Goal: Information Seeking & Learning: Check status

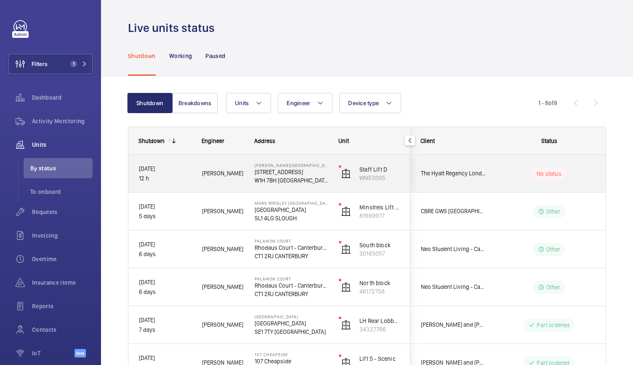
click at [248, 184] on div "Churchill Hotel - The Hyatt Regency London 30 Portman Square W1H 7BH LONDON" at bounding box center [286, 174] width 83 height 38
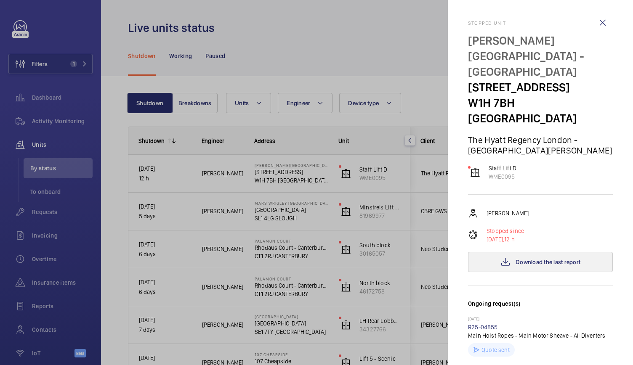
scroll to position [8, 0]
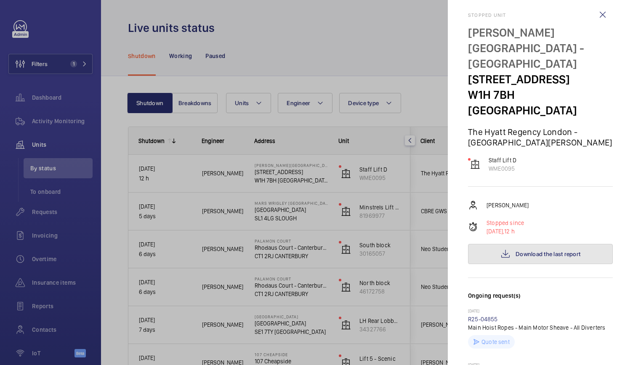
click at [539, 251] on span "Download the last report" at bounding box center [548, 254] width 65 height 7
click at [268, 223] on div at bounding box center [316, 182] width 633 height 365
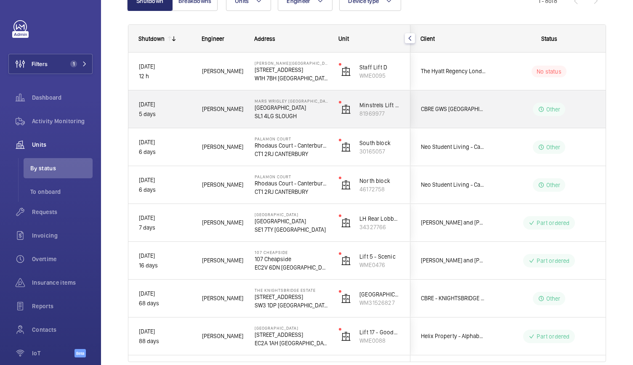
scroll to position [0, 0]
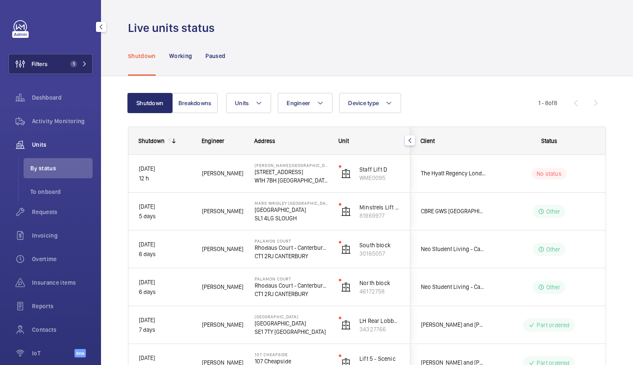
click at [62, 62] on button "Filters 1" at bounding box center [50, 64] width 84 height 20
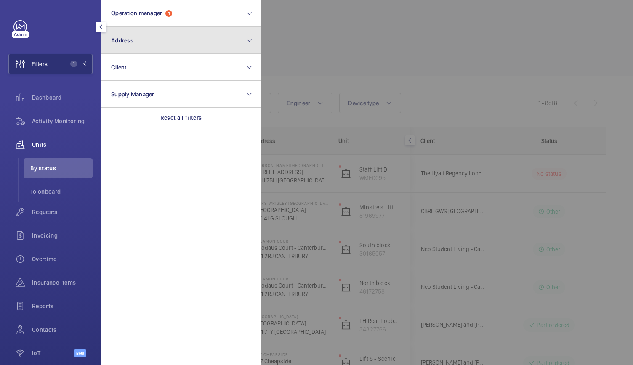
click at [136, 46] on button "Address" at bounding box center [181, 40] width 160 height 27
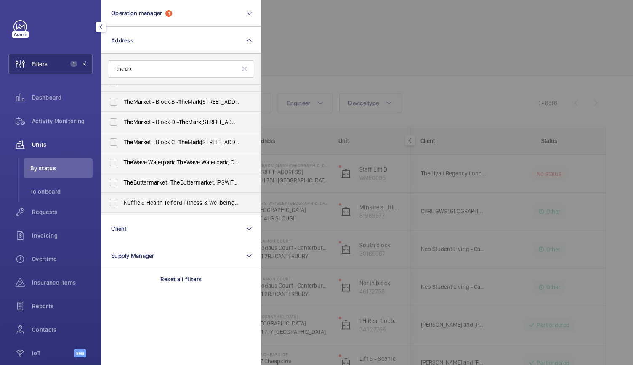
scroll to position [151, 0]
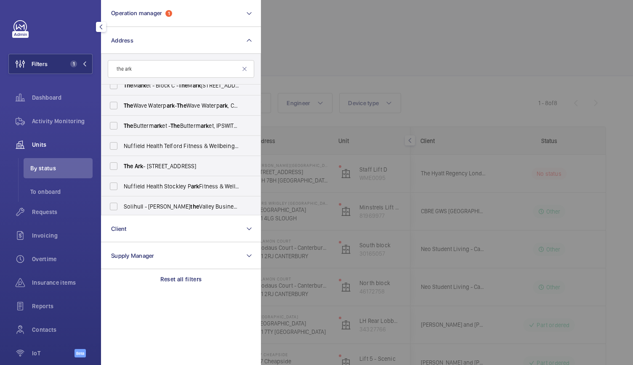
type input "the ark"
click at [146, 160] on label "The Ark - 201 Talgarth Road, LONDON W6 8BJ" at bounding box center [174, 166] width 147 height 20
click at [122, 160] on input "The Ark - 201 Talgarth Road, LONDON W6 8BJ" at bounding box center [113, 166] width 17 height 17
checkbox input "true"
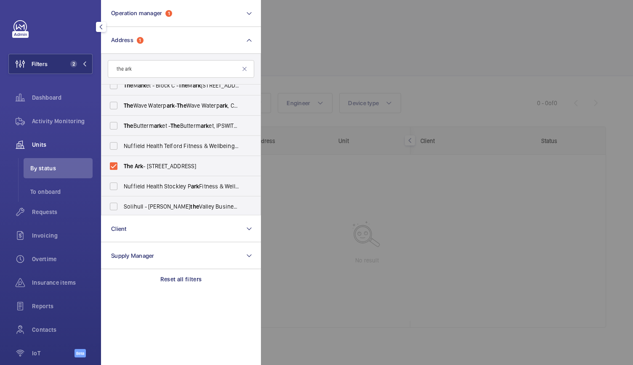
click at [328, 59] on div at bounding box center [577, 182] width 633 height 365
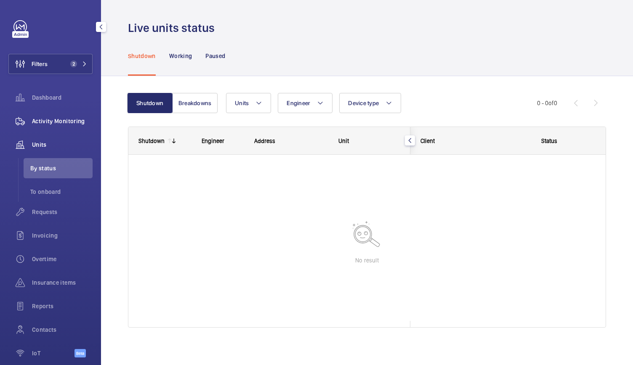
click at [58, 120] on span "Activity Monitoring" at bounding box center [62, 121] width 61 height 8
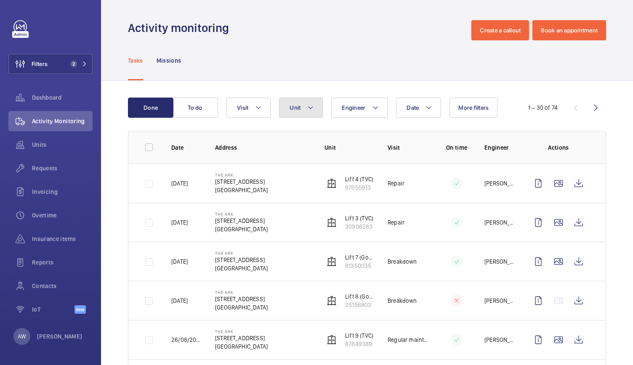
click at [303, 103] on button "Unit" at bounding box center [301, 108] width 44 height 20
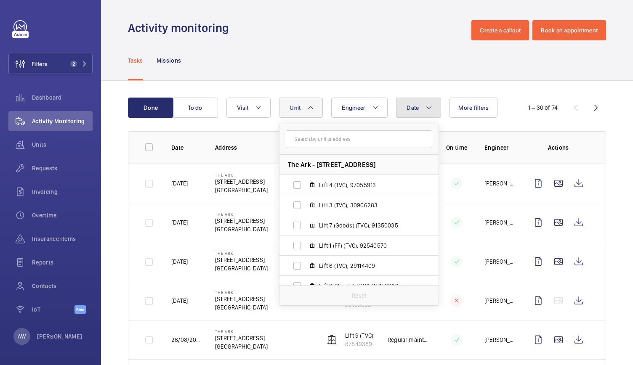
click at [413, 108] on span "Date" at bounding box center [413, 107] width 12 height 7
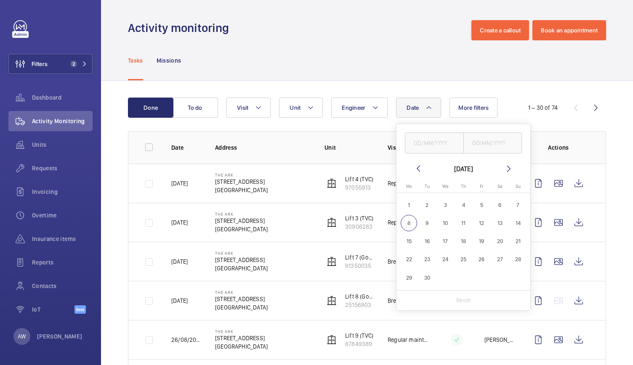
click at [419, 164] on mat-icon at bounding box center [418, 169] width 10 height 10
click at [484, 206] on span "1" at bounding box center [482, 205] width 16 height 16
type input "01/08/2025"
click at [522, 277] on span "31" at bounding box center [518, 278] width 16 height 16
type input "31/08/2025"
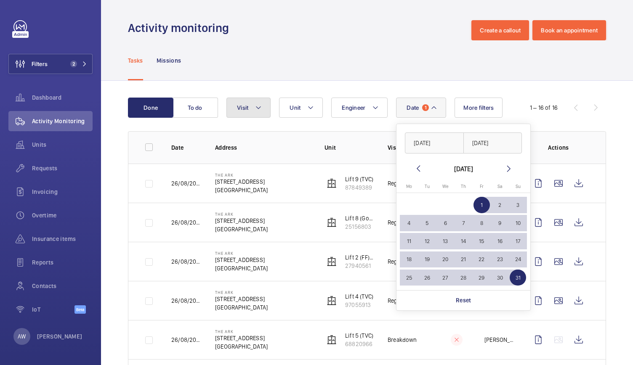
click at [245, 116] on button "Visit" at bounding box center [249, 108] width 44 height 20
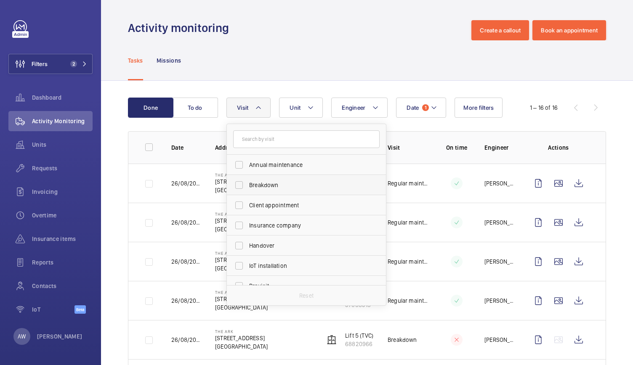
click at [241, 181] on label "Breakdown" at bounding box center [300, 185] width 147 height 20
click at [241, 181] on input "Breakdown" at bounding box center [239, 185] width 17 height 17
checkbox input "true"
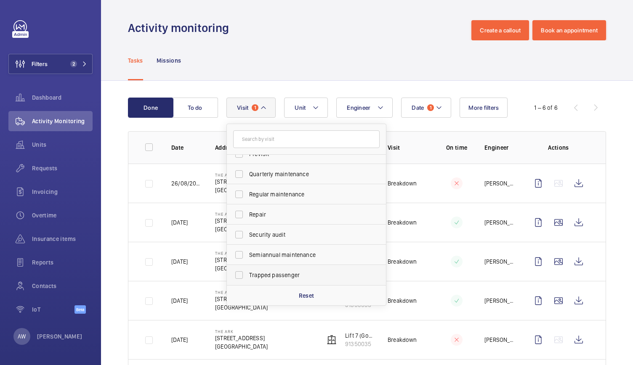
click at [237, 278] on label "Trapped passenger" at bounding box center [300, 275] width 147 height 20
click at [237, 278] on input "Trapped passenger" at bounding box center [239, 275] width 17 height 17
click at [237, 278] on label "Trapped passenger" at bounding box center [300, 275] width 147 height 20
click at [237, 278] on input "Trapped passenger" at bounding box center [239, 275] width 17 height 17
checkbox input "false"
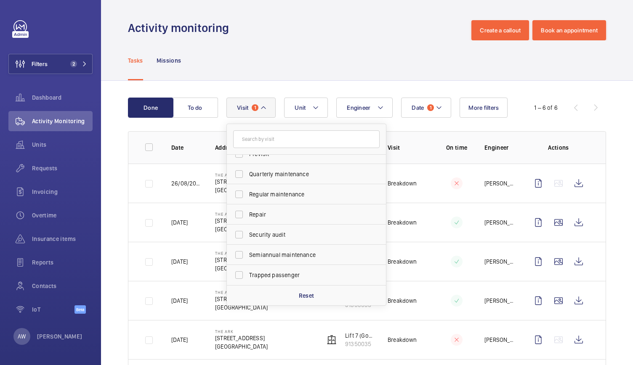
click at [290, 67] on div "Tasks Missions" at bounding box center [367, 60] width 478 height 40
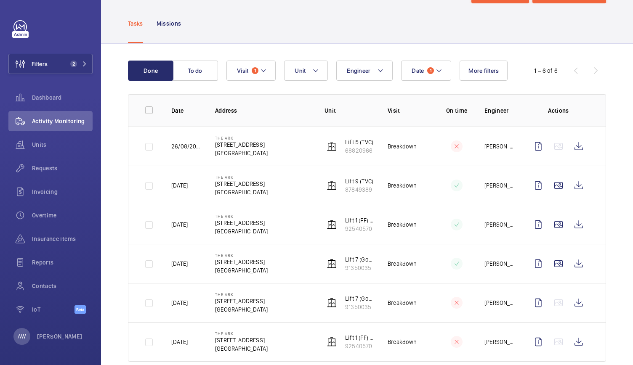
scroll to position [53, 0]
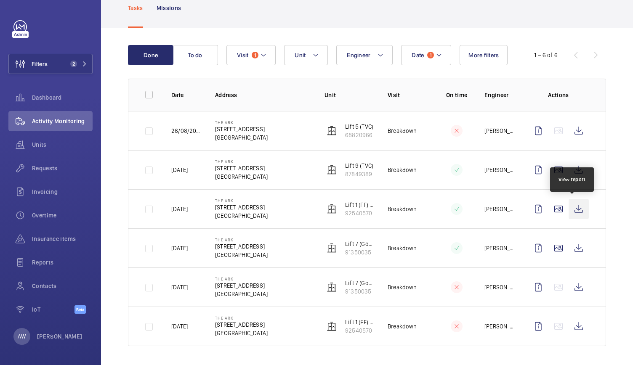
click at [572, 211] on wm-front-icon-button at bounding box center [579, 209] width 20 height 20
drag, startPoint x: 530, startPoint y: 307, endPoint x: 579, endPoint y: 325, distance: 51.9
click at [579, 325] on td at bounding box center [560, 327] width 91 height 40
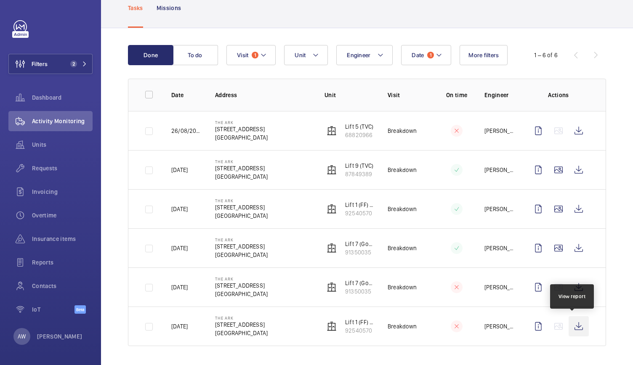
click at [579, 325] on wm-front-icon-button at bounding box center [579, 327] width 20 height 20
click at [604, 55] on div "Done To do Date 1 Engineer Unit Visit 1 More filters 1 – 6 of 6 Date Address Un…" at bounding box center [367, 197] width 532 height 339
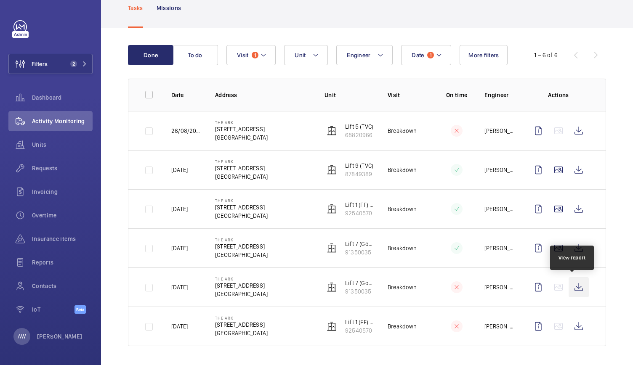
click at [572, 286] on wm-front-icon-button at bounding box center [579, 287] width 20 height 20
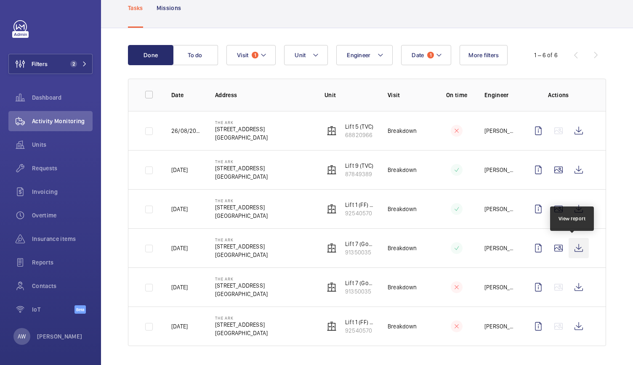
click at [573, 243] on wm-front-icon-button at bounding box center [579, 248] width 20 height 20
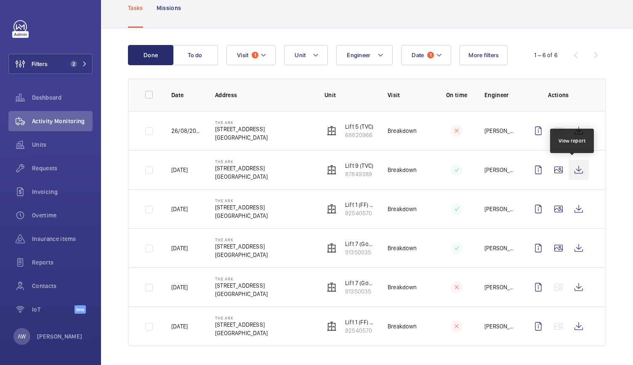
click at [572, 168] on wm-front-icon-button at bounding box center [579, 170] width 20 height 20
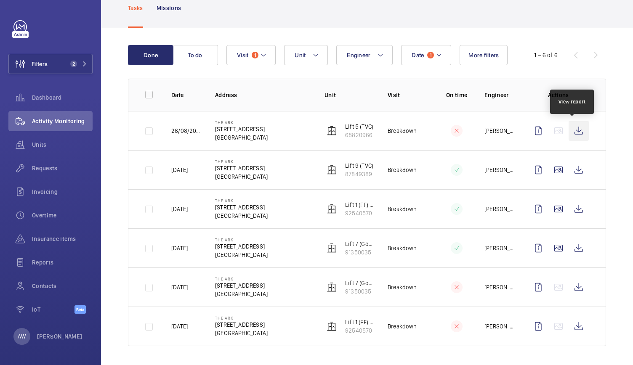
click at [575, 130] on wm-front-icon-button at bounding box center [579, 131] width 20 height 20
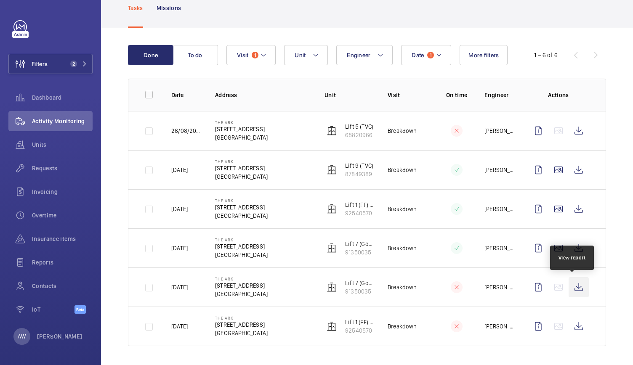
click at [577, 292] on wm-front-icon-button at bounding box center [579, 287] width 20 height 20
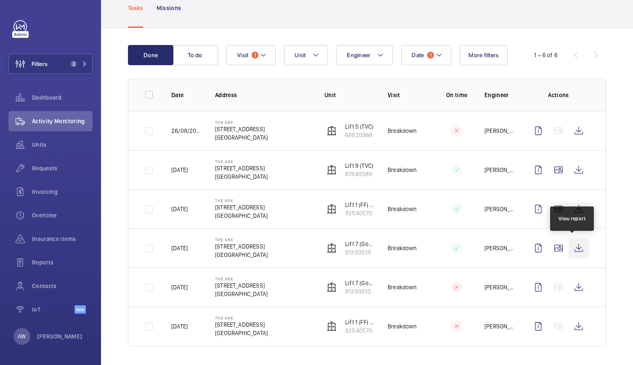
click at [572, 251] on wm-front-icon-button at bounding box center [579, 248] width 20 height 20
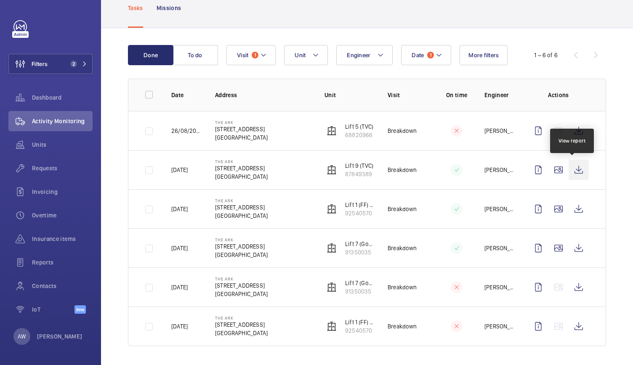
click at [577, 174] on wm-front-icon-button at bounding box center [579, 170] width 20 height 20
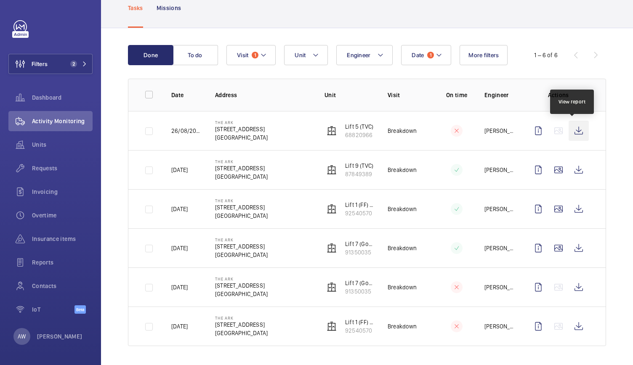
click at [572, 132] on wm-front-icon-button at bounding box center [579, 131] width 20 height 20
click at [43, 242] on span "Insurance items" at bounding box center [62, 239] width 61 height 8
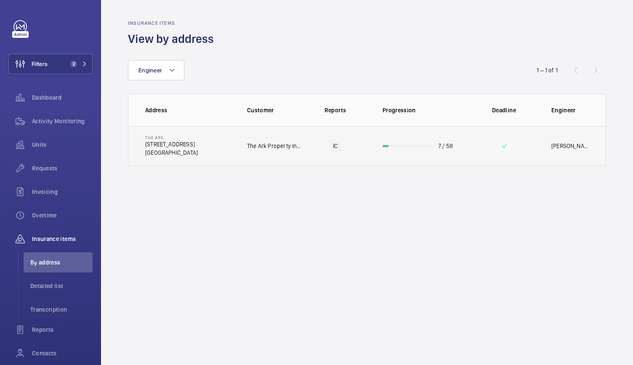
click at [305, 160] on td "IC" at bounding box center [335, 146] width 68 height 40
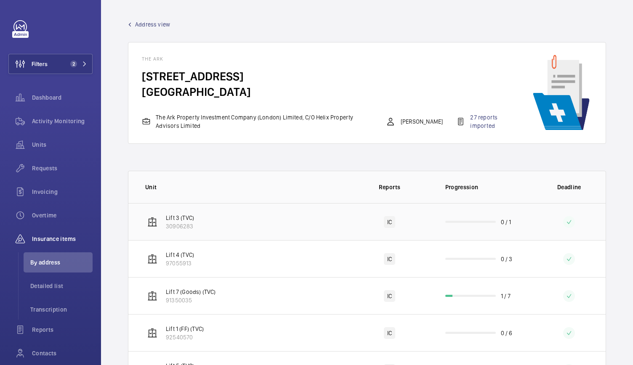
click at [275, 212] on td "Lift 3 (TVC) 30906283" at bounding box center [237, 221] width 219 height 37
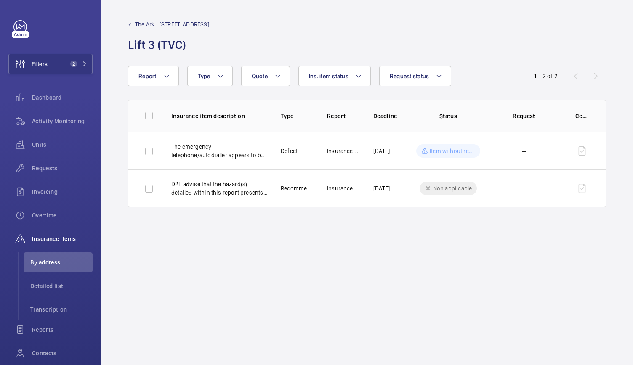
click at [141, 20] on span "The Ark - 201 Talgarth Road" at bounding box center [172, 24] width 74 height 8
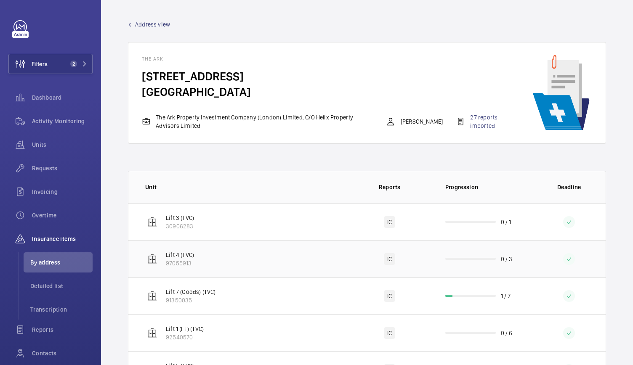
click at [247, 257] on td "Lift 4 (TVC) 97055913" at bounding box center [237, 258] width 219 height 37
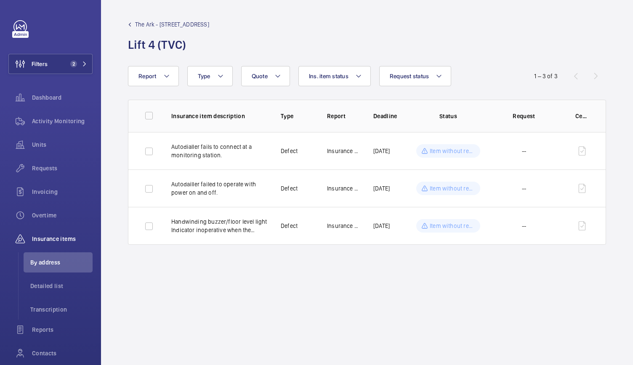
click at [137, 25] on span "The Ark - 201 Talgarth Road" at bounding box center [172, 24] width 74 height 8
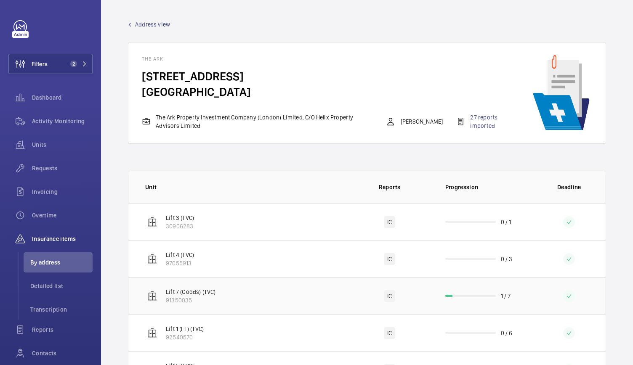
click at [280, 296] on td "Lift 7 (Goods) (TVC) 91350035" at bounding box center [237, 295] width 219 height 37
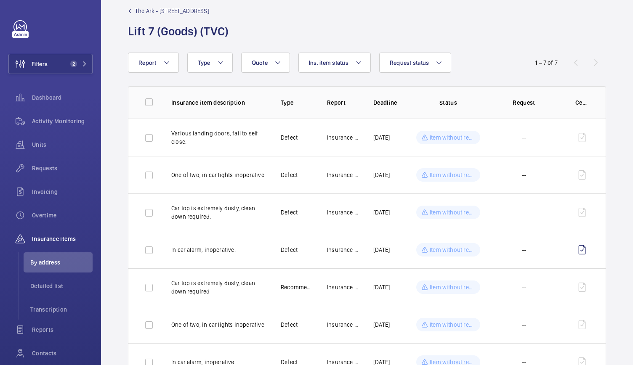
scroll to position [13, 0]
click at [137, 11] on span "The Ark - 201 Talgarth Road" at bounding box center [172, 12] width 74 height 8
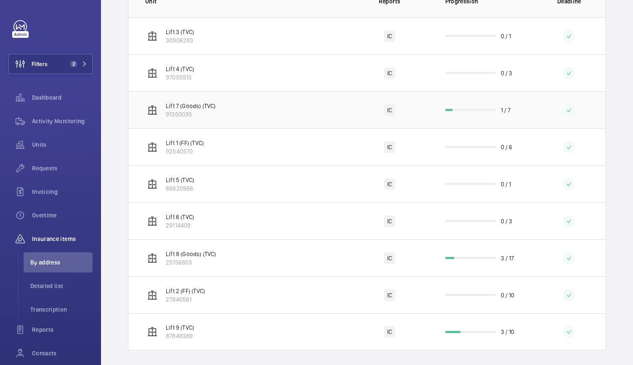
scroll to position [191, 0]
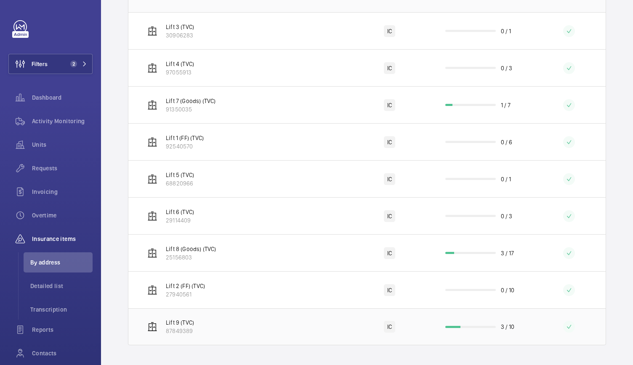
click at [266, 332] on td "Lift 9 (TVC) 87849389" at bounding box center [237, 327] width 219 height 37
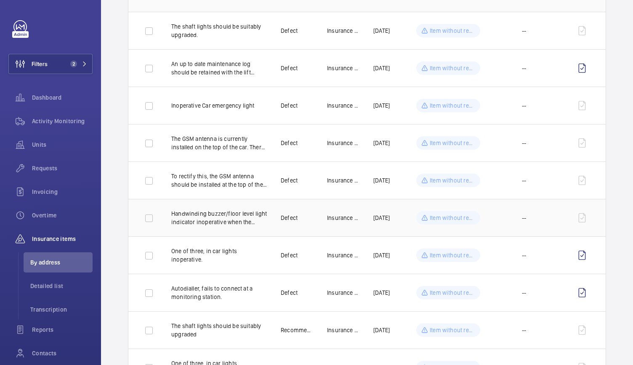
scroll to position [125, 0]
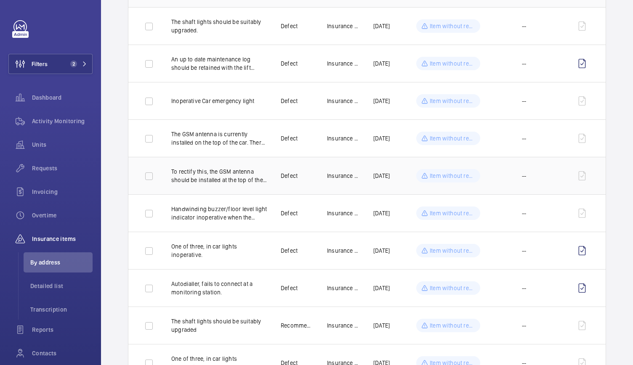
click at [267, 183] on td "Defect" at bounding box center [290, 175] width 46 height 37
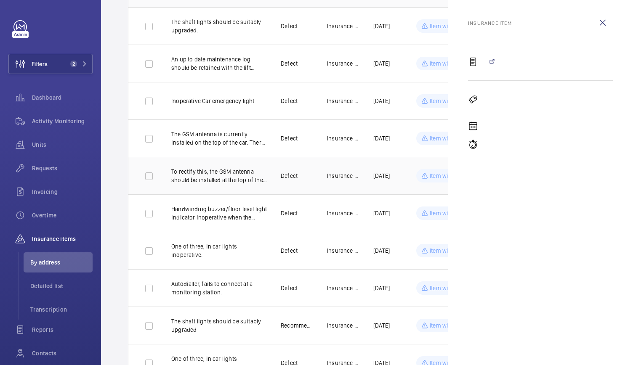
click at [237, 177] on p "To rectify this, the GSM antenna should be installed at the top of the shaft in…" at bounding box center [219, 176] width 96 height 17
click at [232, 189] on td "To rectify this, the GSM antenna should be installed at the top of the shaft in…" at bounding box center [212, 175] width 109 height 37
click at [607, 19] on wm-front-icon-button at bounding box center [603, 23] width 20 height 20
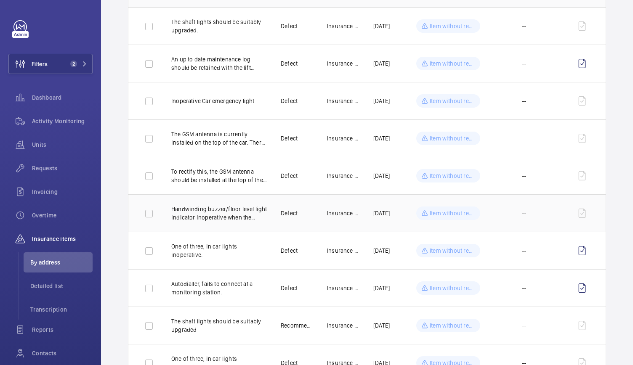
click at [583, 213] on td at bounding box center [584, 213] width 44 height 37
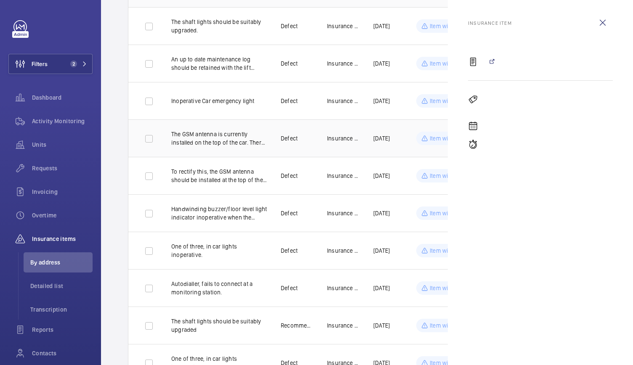
click at [240, 125] on td "The GSM antenna is currently installed on the top of the car. There is a risk o…" at bounding box center [212, 138] width 109 height 37
click at [603, 24] on wm-front-icon-button at bounding box center [603, 23] width 20 height 20
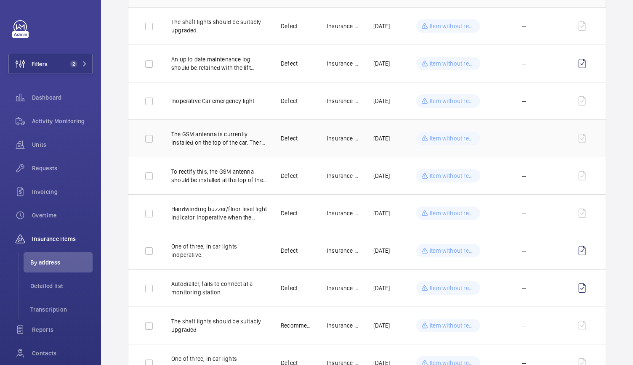
click at [261, 128] on td "The GSM antenna is currently installed on the top of the car. There is a risk o…" at bounding box center [212, 138] width 109 height 37
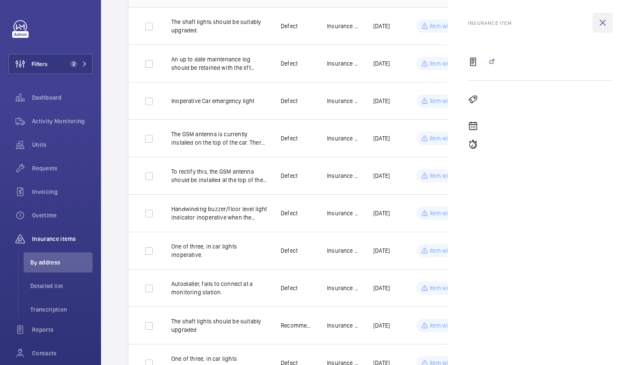
click at [602, 20] on wm-front-icon-button at bounding box center [603, 23] width 20 height 20
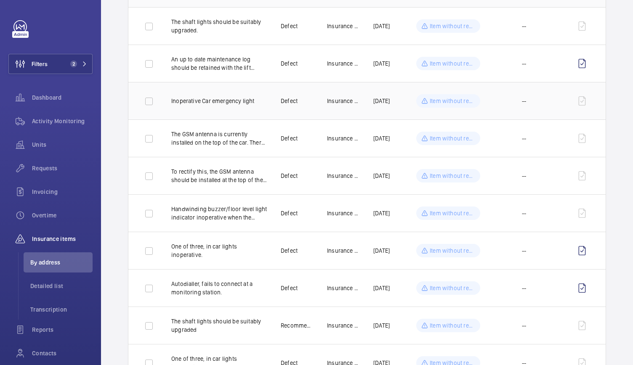
scroll to position [167, 0]
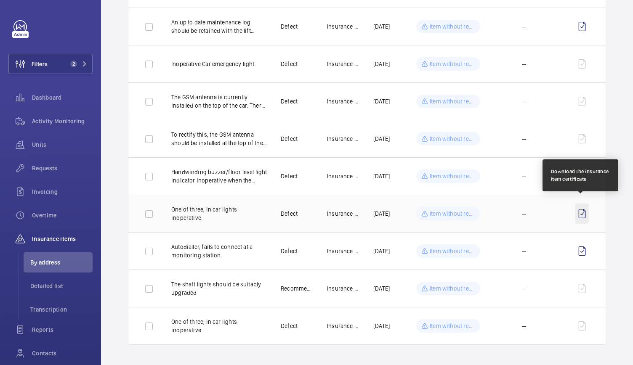
click at [583, 206] on wm-front-icon-button at bounding box center [582, 214] width 13 height 20
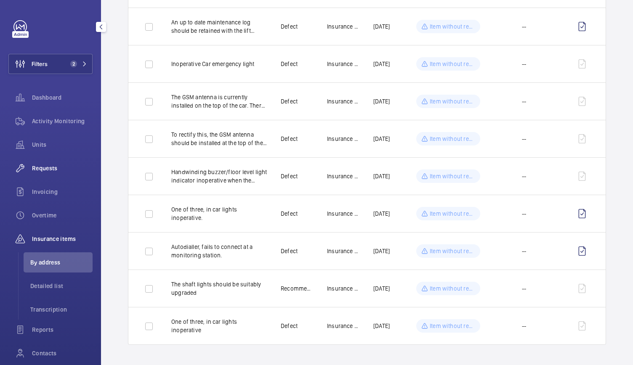
click at [43, 166] on span "Requests" at bounding box center [62, 168] width 61 height 8
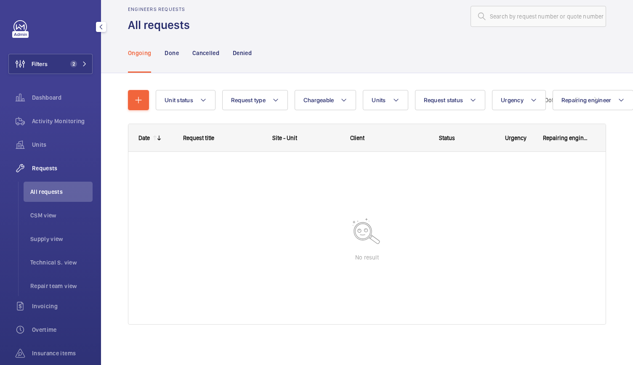
scroll to position [14, 0]
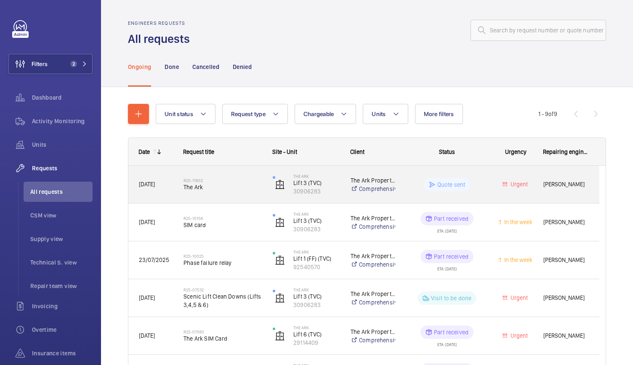
click at [245, 193] on div "R25-11802 The Ark" at bounding box center [223, 185] width 78 height 24
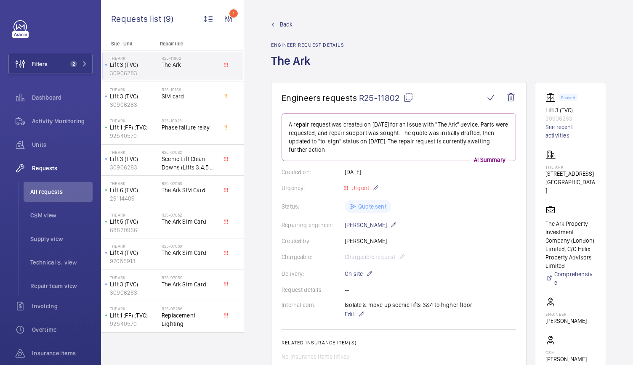
click at [279, 24] on link "Back" at bounding box center [307, 24] width 73 height 8
